Goal: Task Accomplishment & Management: Manage account settings

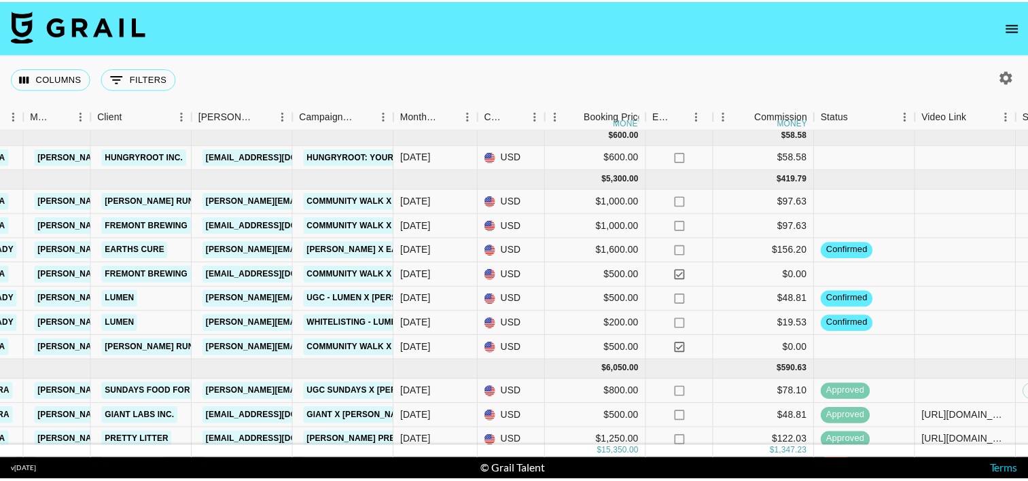
scroll to position [0, 360]
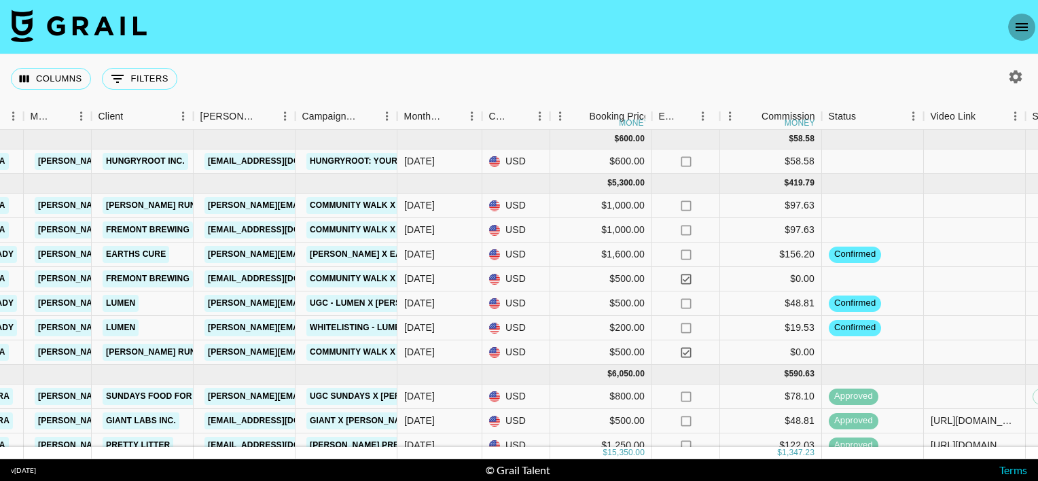
click at [1012, 27] on button "open drawer" at bounding box center [1021, 27] width 27 height 27
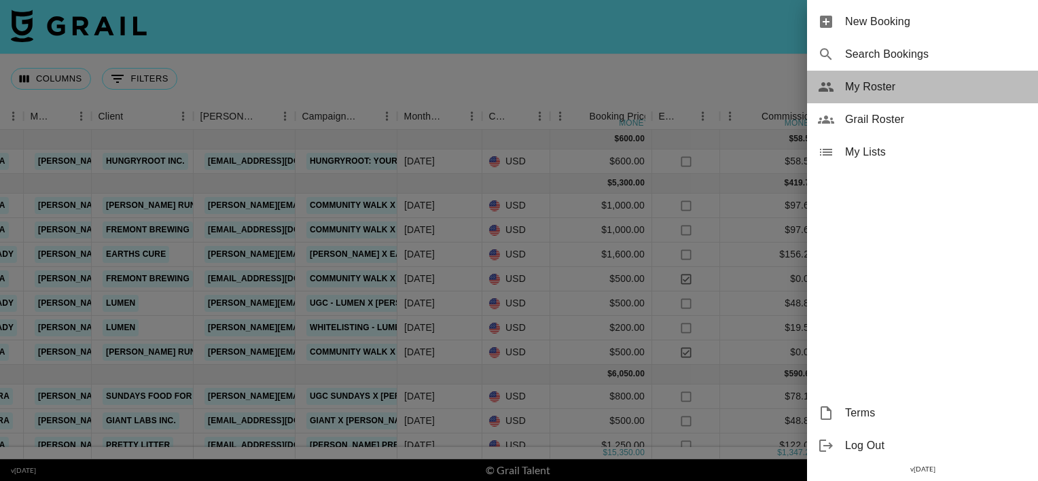
click at [926, 87] on span "My Roster" at bounding box center [936, 87] width 182 height 16
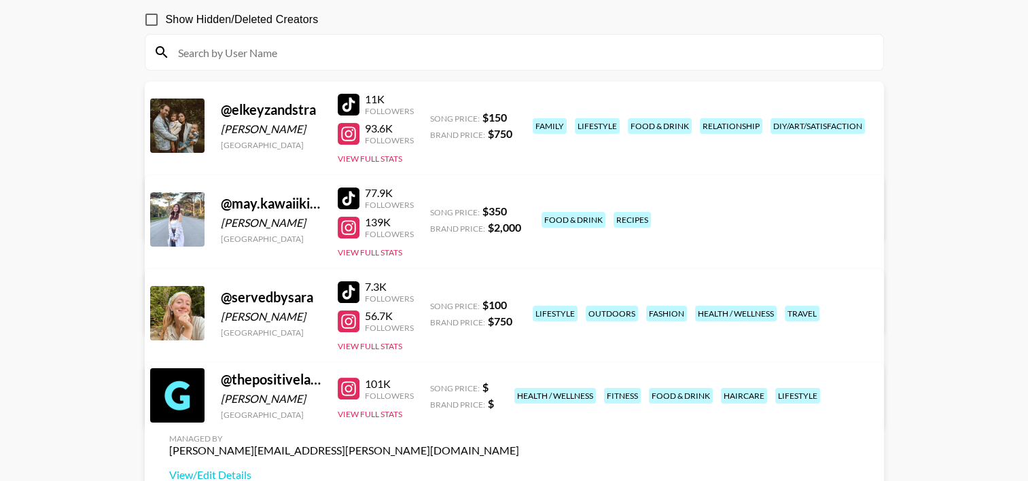
scroll to position [132, 0]
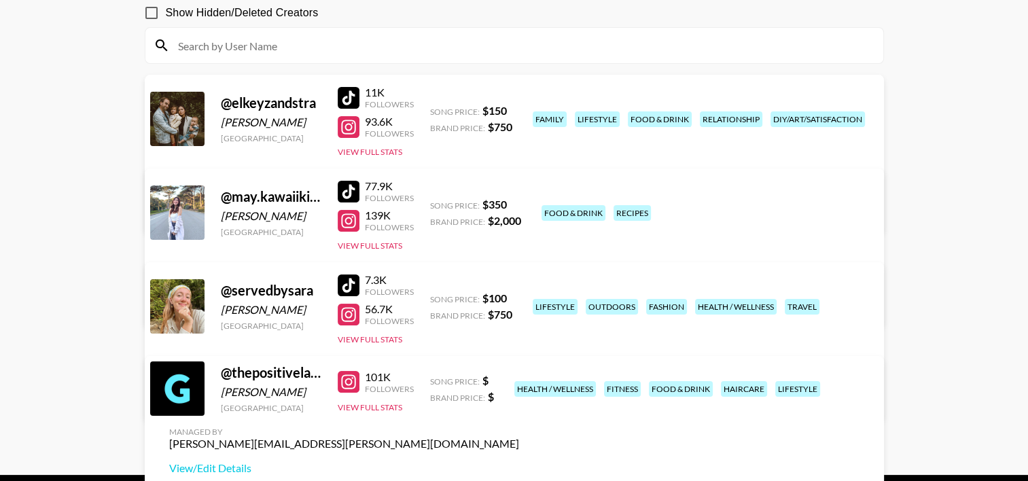
click at [519, 203] on link "View/Edit Details" at bounding box center [344, 210] width 350 height 14
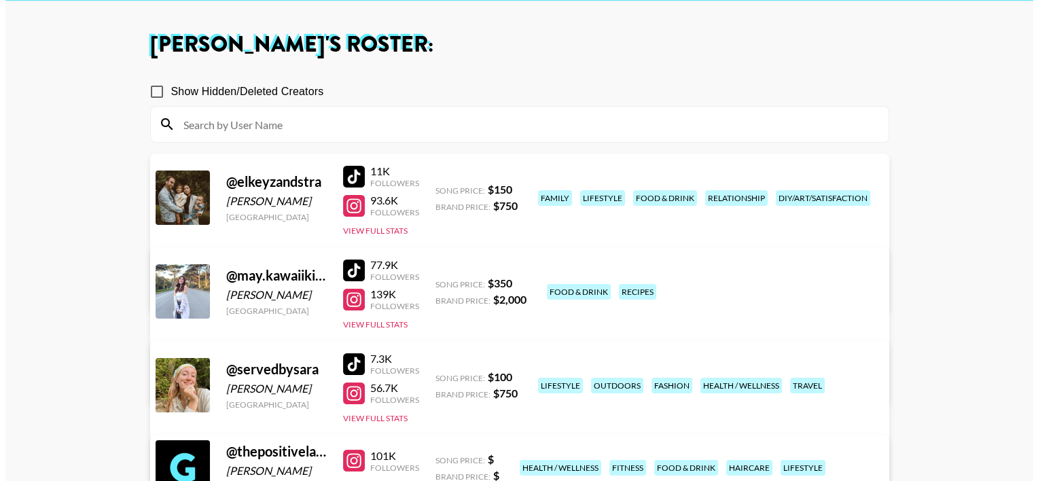
scroll to position [0, 0]
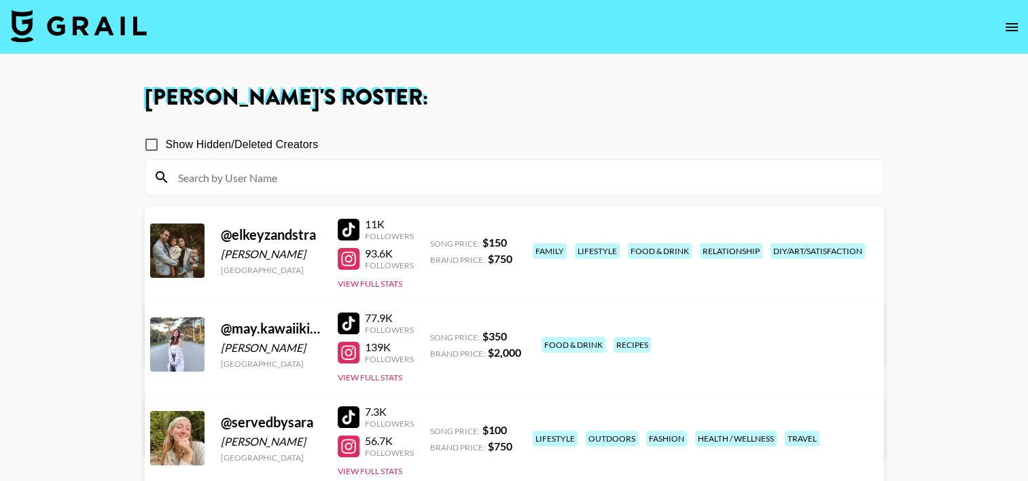
click at [122, 34] on img at bounding box center [79, 26] width 136 height 33
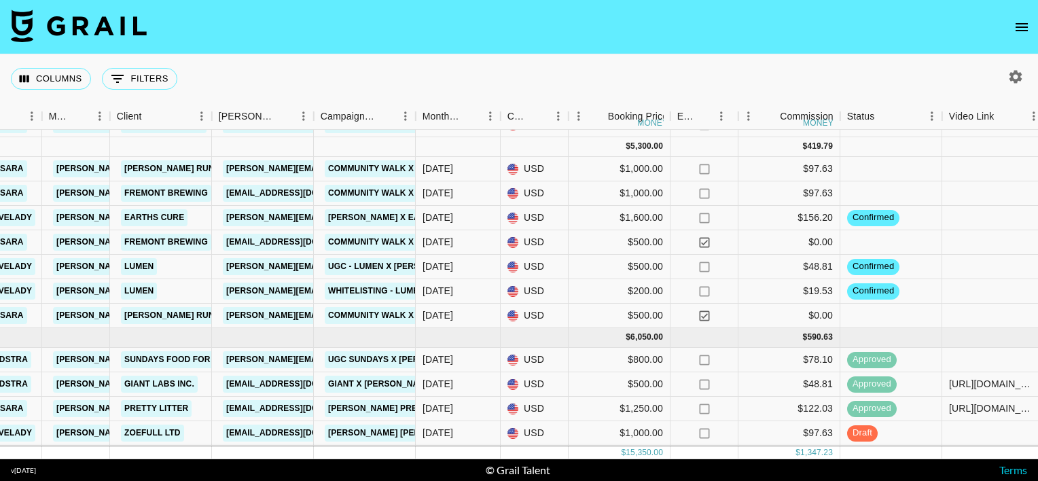
scroll to position [37, 342]
click at [778, 188] on div "$97.63" at bounding box center [789, 193] width 102 height 24
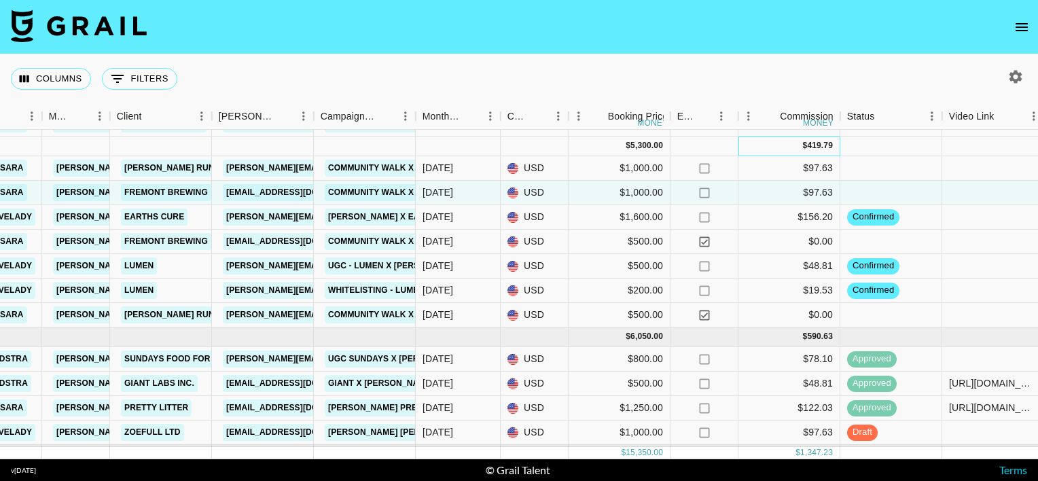
click at [747, 141] on div "$ 419.79" at bounding box center [789, 147] width 102 height 20
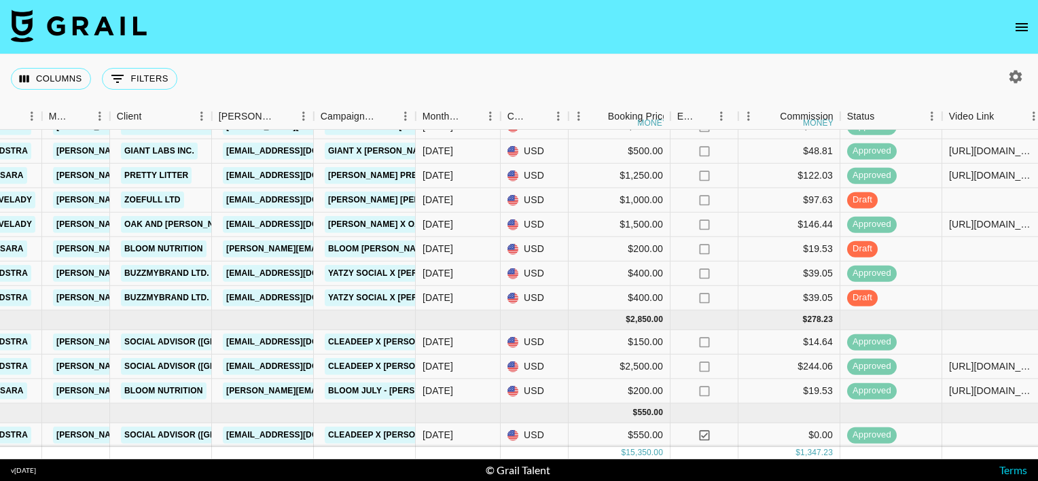
scroll to position [0, 342]
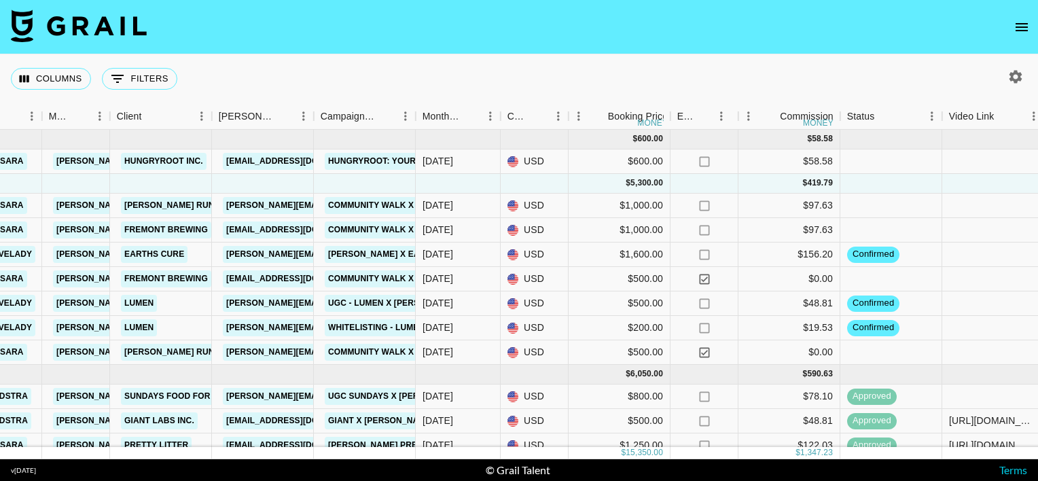
click at [664, 57] on div "Columns 0 Filters + Booking" at bounding box center [519, 78] width 1038 height 49
click at [1010, 76] on icon "button" at bounding box center [1015, 77] width 16 height 16
select select "[DATE]"
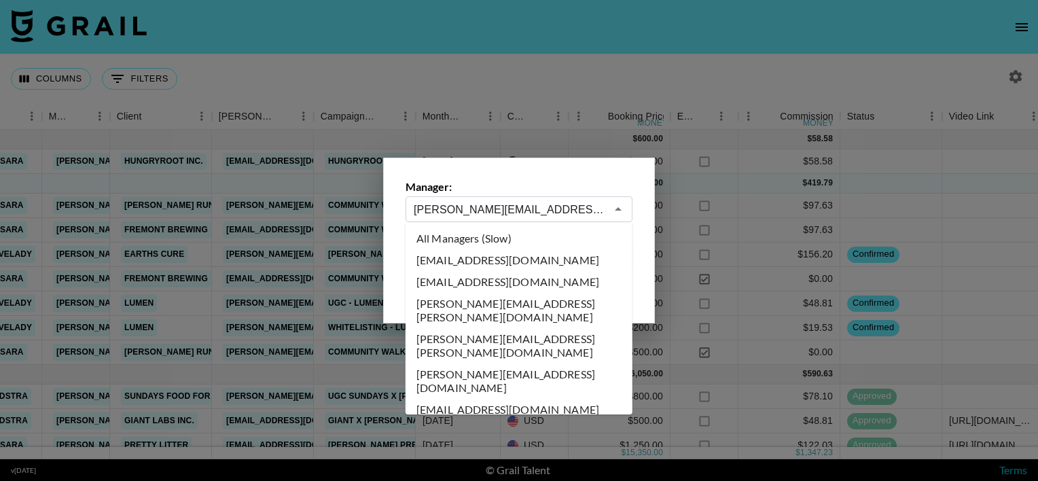
scroll to position [552, 0]
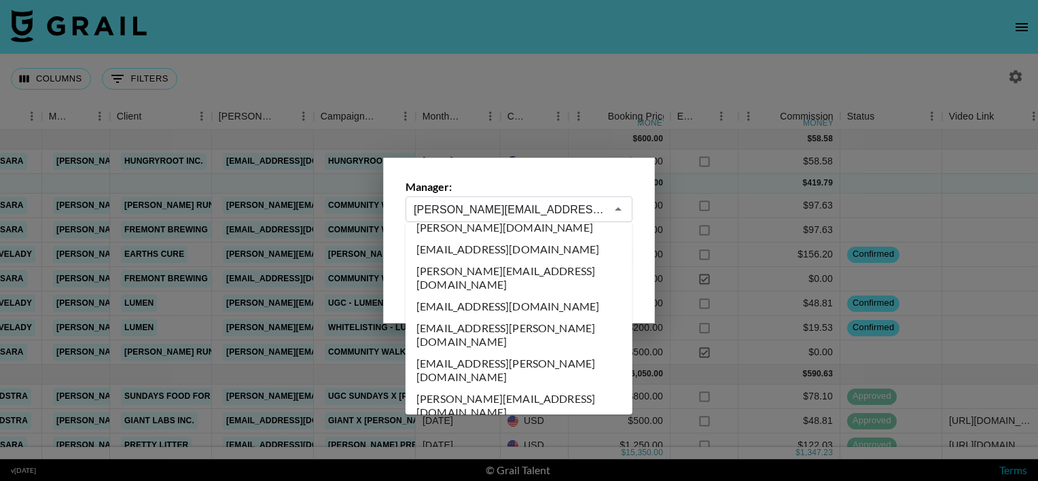
click at [575, 211] on input "[PERSON_NAME][EMAIL_ADDRESS][PERSON_NAME][DOMAIN_NAME]" at bounding box center [510, 210] width 192 height 16
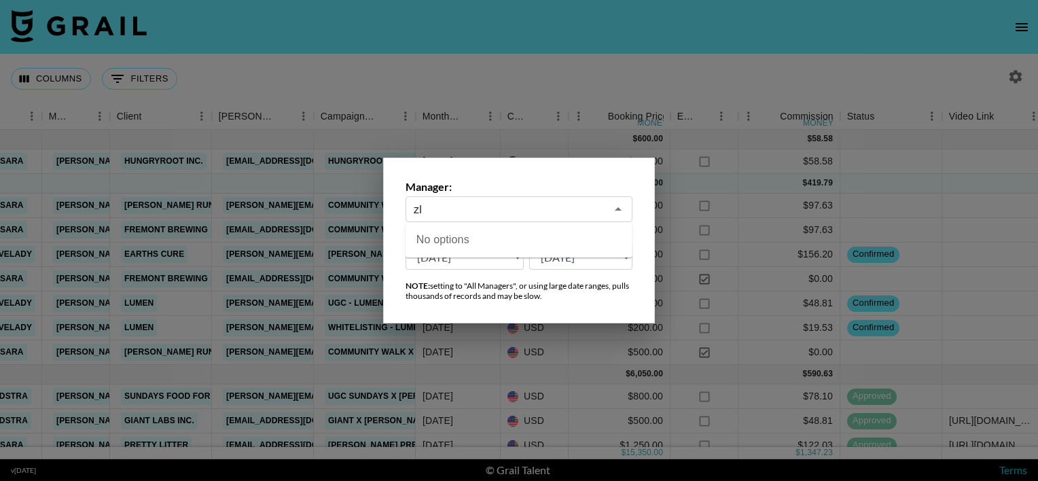
type input "z"
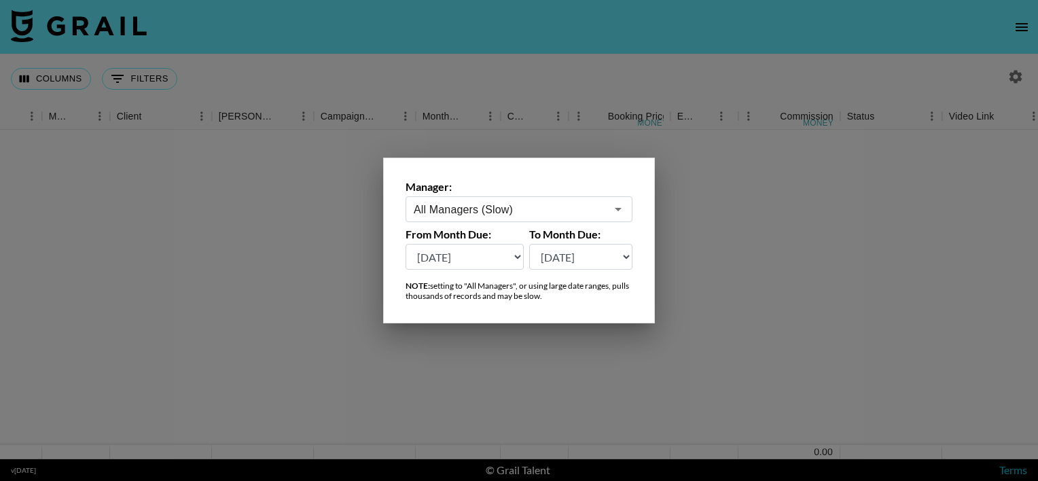
type input "All Managers (Slow)"
click at [579, 126] on div at bounding box center [519, 240] width 1038 height 481
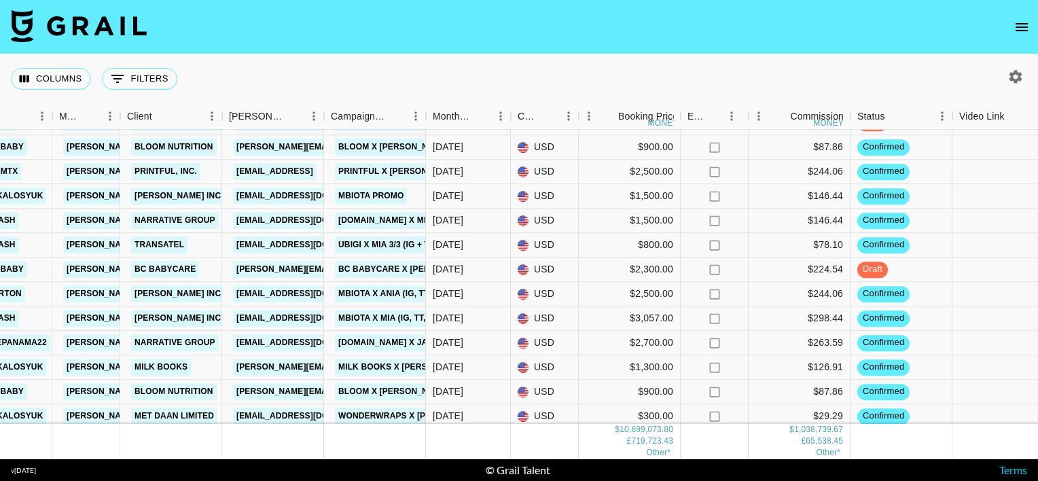
scroll to position [2972, 331]
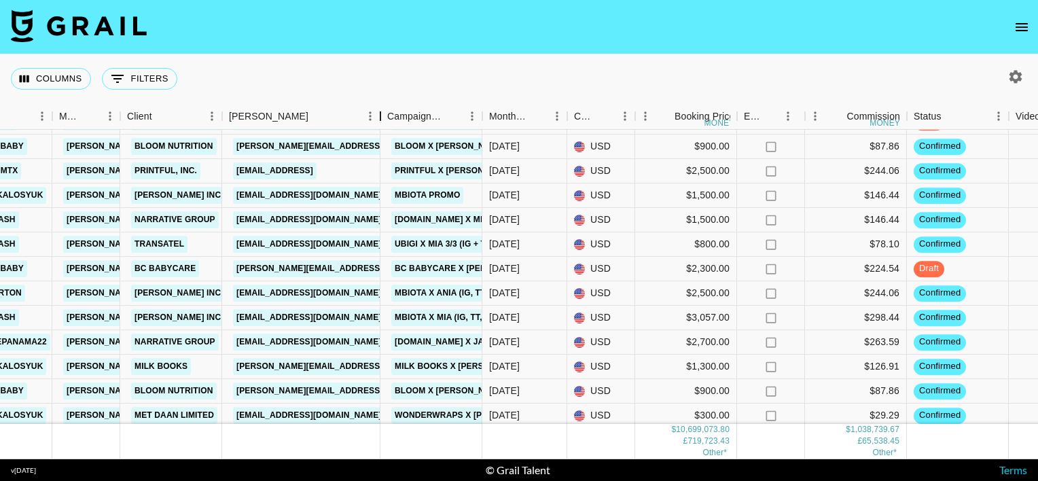
drag, startPoint x: 324, startPoint y: 120, endPoint x: 380, endPoint y: 120, distance: 56.4
click at [380, 120] on div "Booker" at bounding box center [380, 116] width 16 height 26
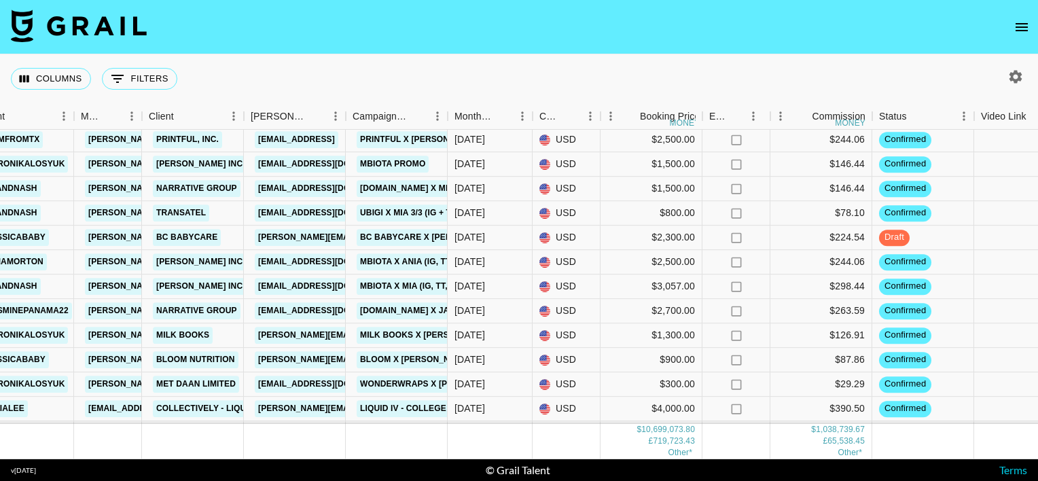
scroll to position [3002, 310]
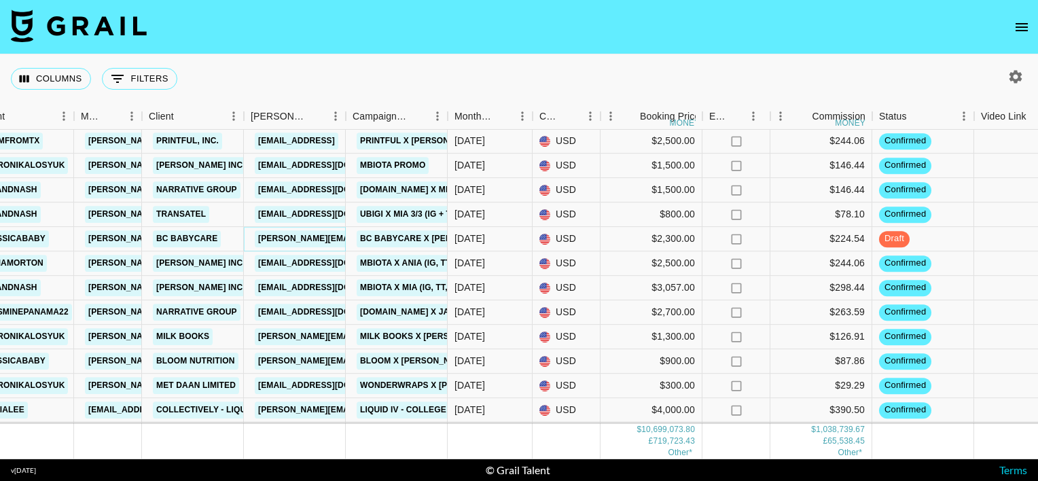
click at [281, 238] on link "[PERSON_NAME][EMAIL_ADDRESS][PERSON_NAME][DOMAIN_NAME]" at bounding box center [400, 238] width 291 height 17
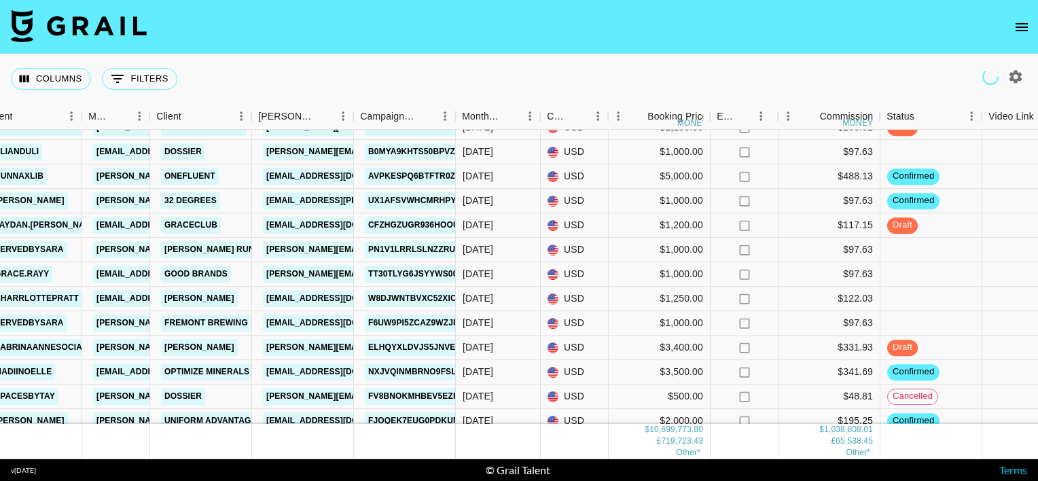
scroll to position [3335, 302]
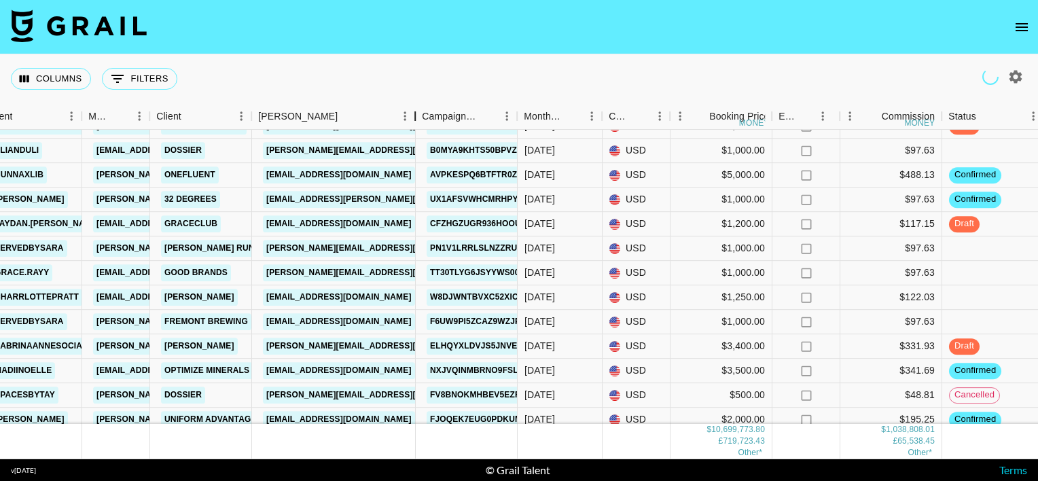
drag, startPoint x: 356, startPoint y: 111, endPoint x: 418, endPoint y: 115, distance: 61.9
click at [418, 115] on div "Booker" at bounding box center [415, 116] width 16 height 26
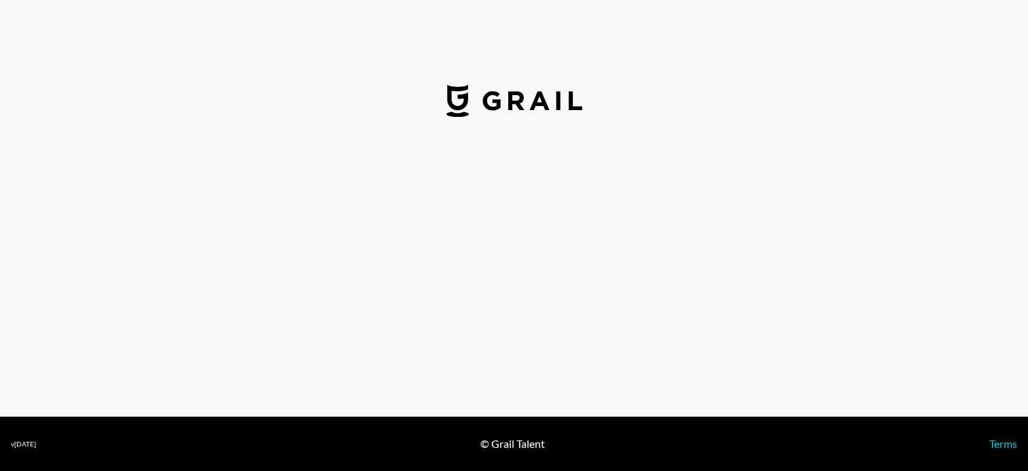
select select "USD"
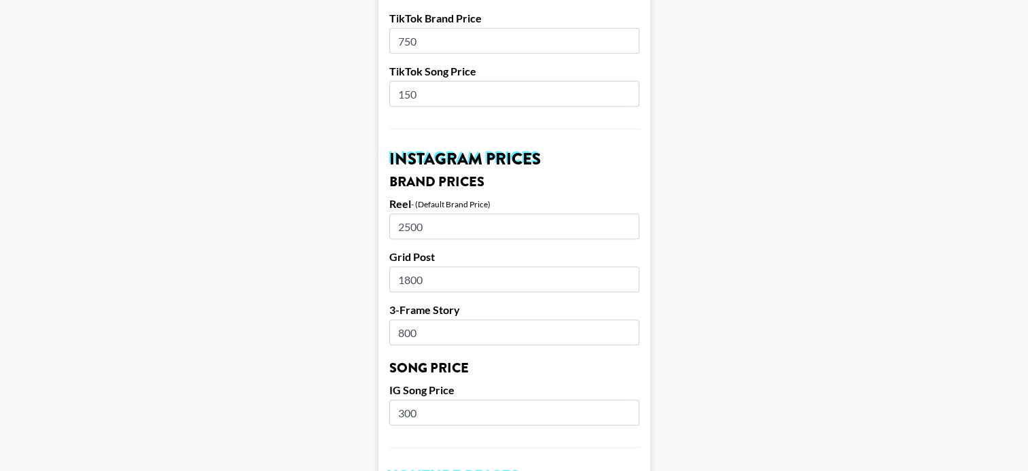
scroll to position [540, 0]
click at [410, 399] on input "300" at bounding box center [514, 412] width 250 height 26
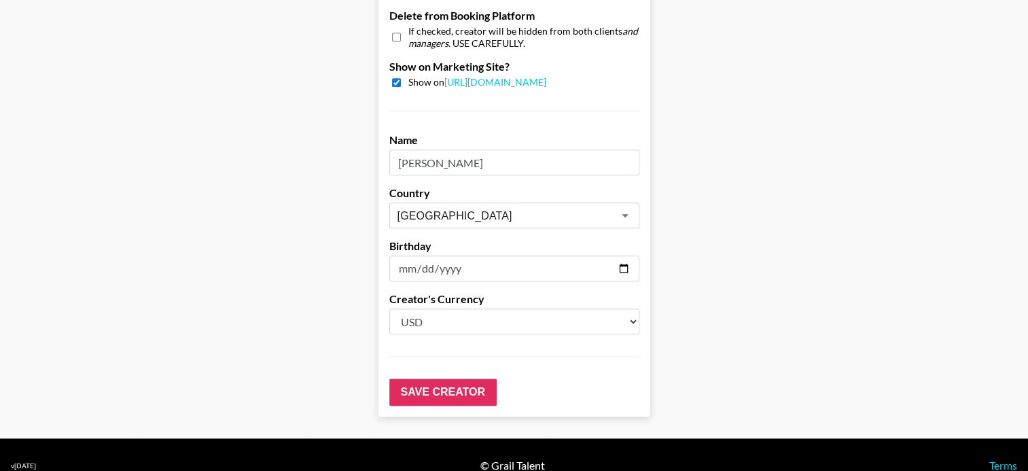
scroll to position [1371, 0]
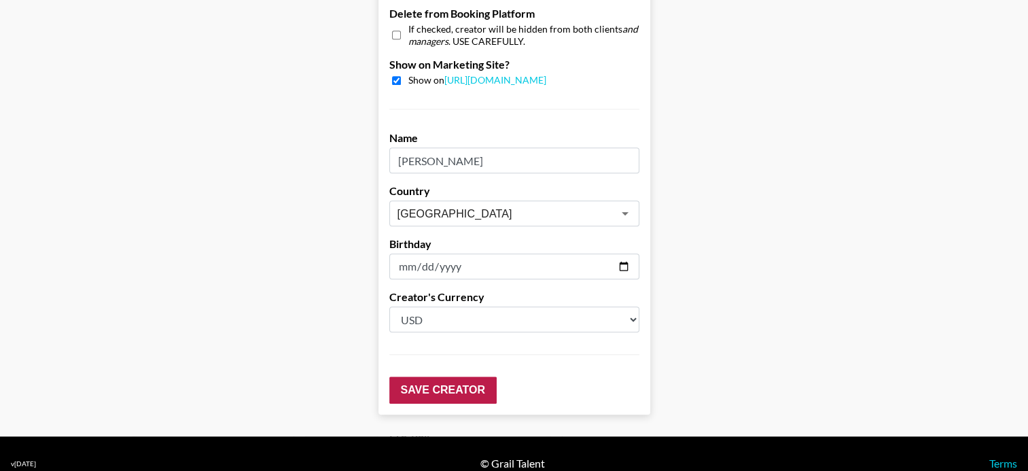
type input "500"
click at [427, 378] on input "Save Creator" at bounding box center [442, 389] width 107 height 27
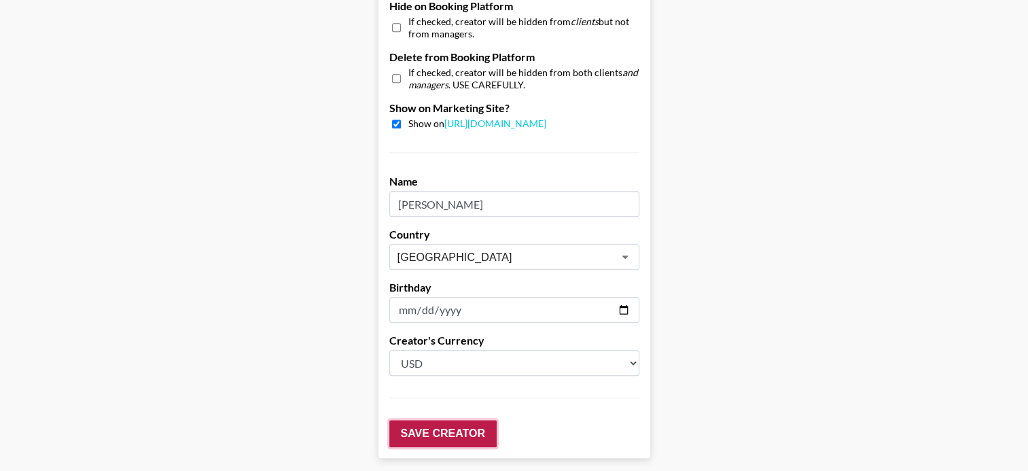
scroll to position [1415, 0]
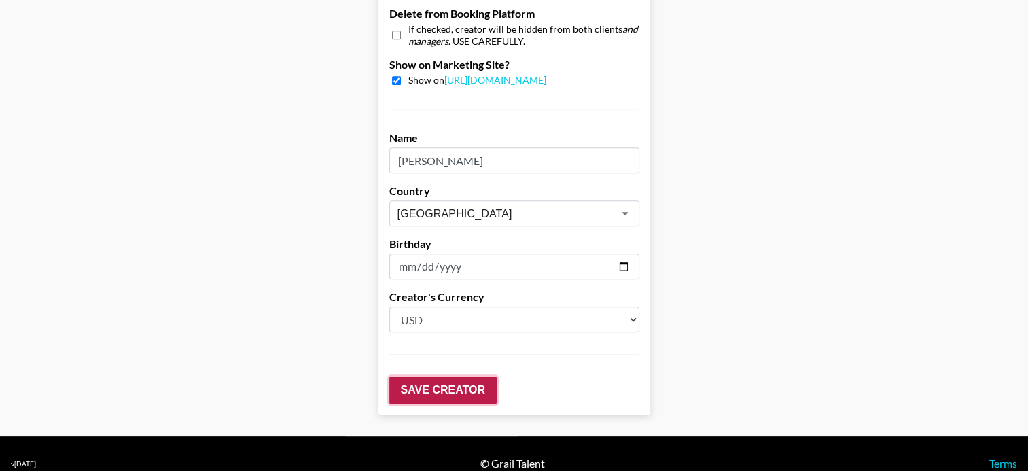
click at [427, 378] on input "Save Creator" at bounding box center [442, 389] width 107 height 27
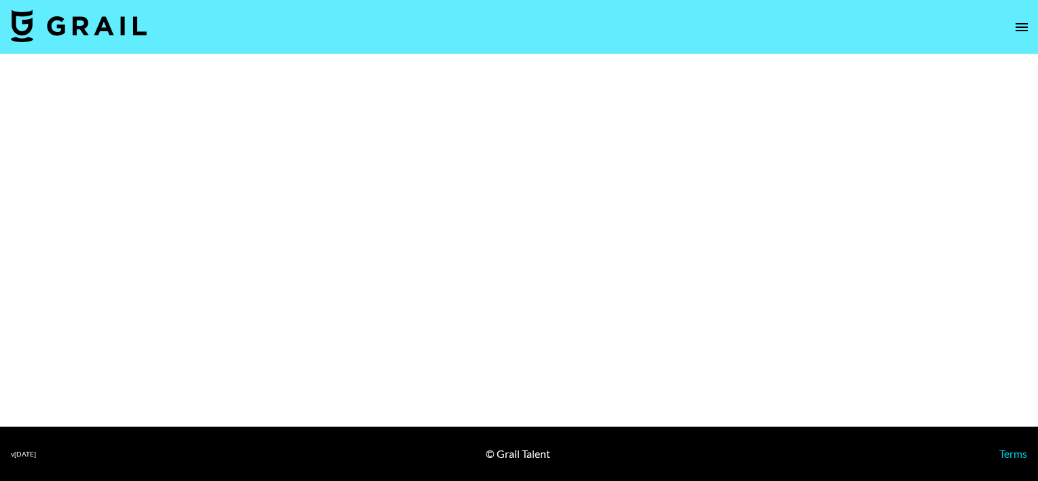
select select "Brand"
